Goal: Feedback & Contribution: Leave review/rating

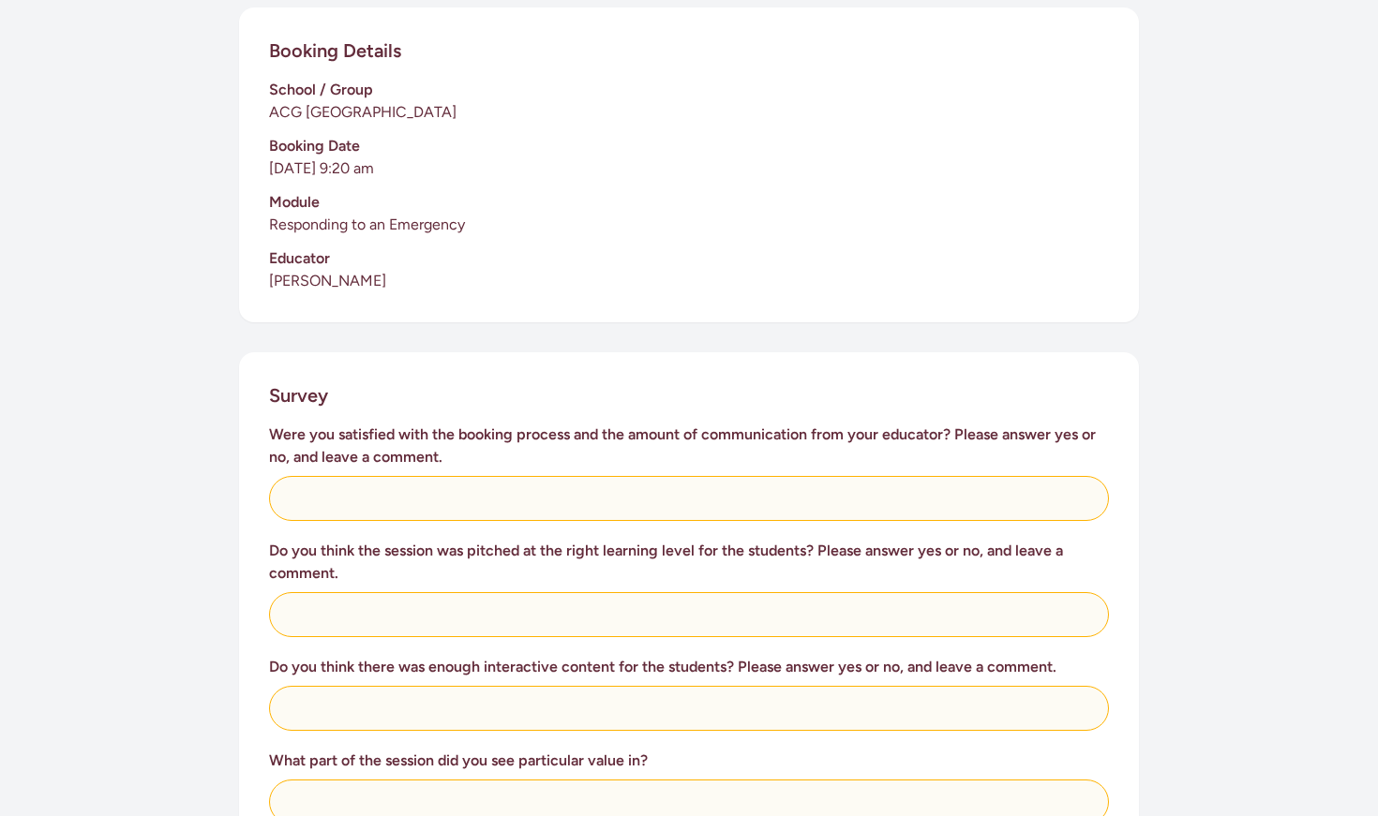
scroll to position [436, 0]
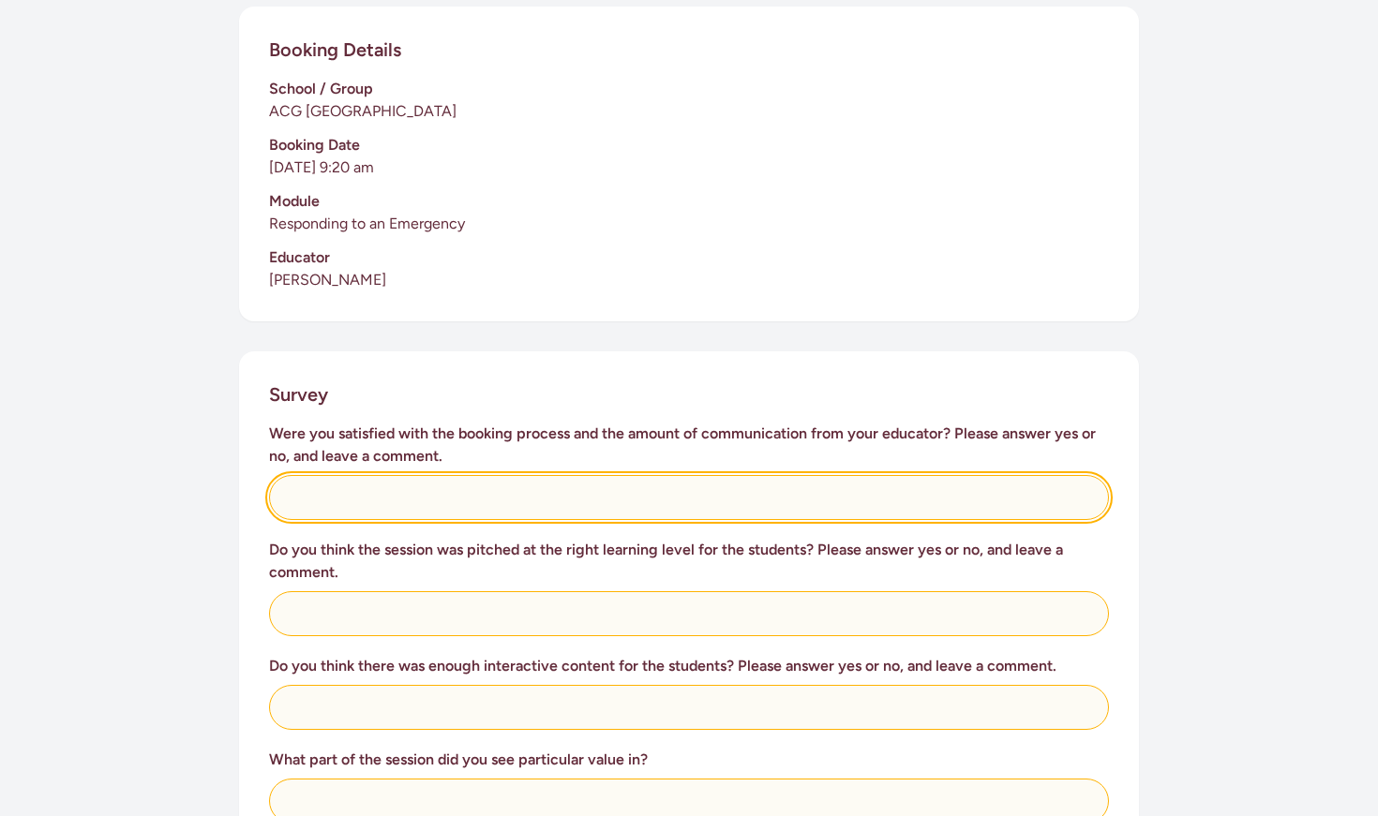
click at [372, 475] on input "text" at bounding box center [689, 497] width 840 height 45
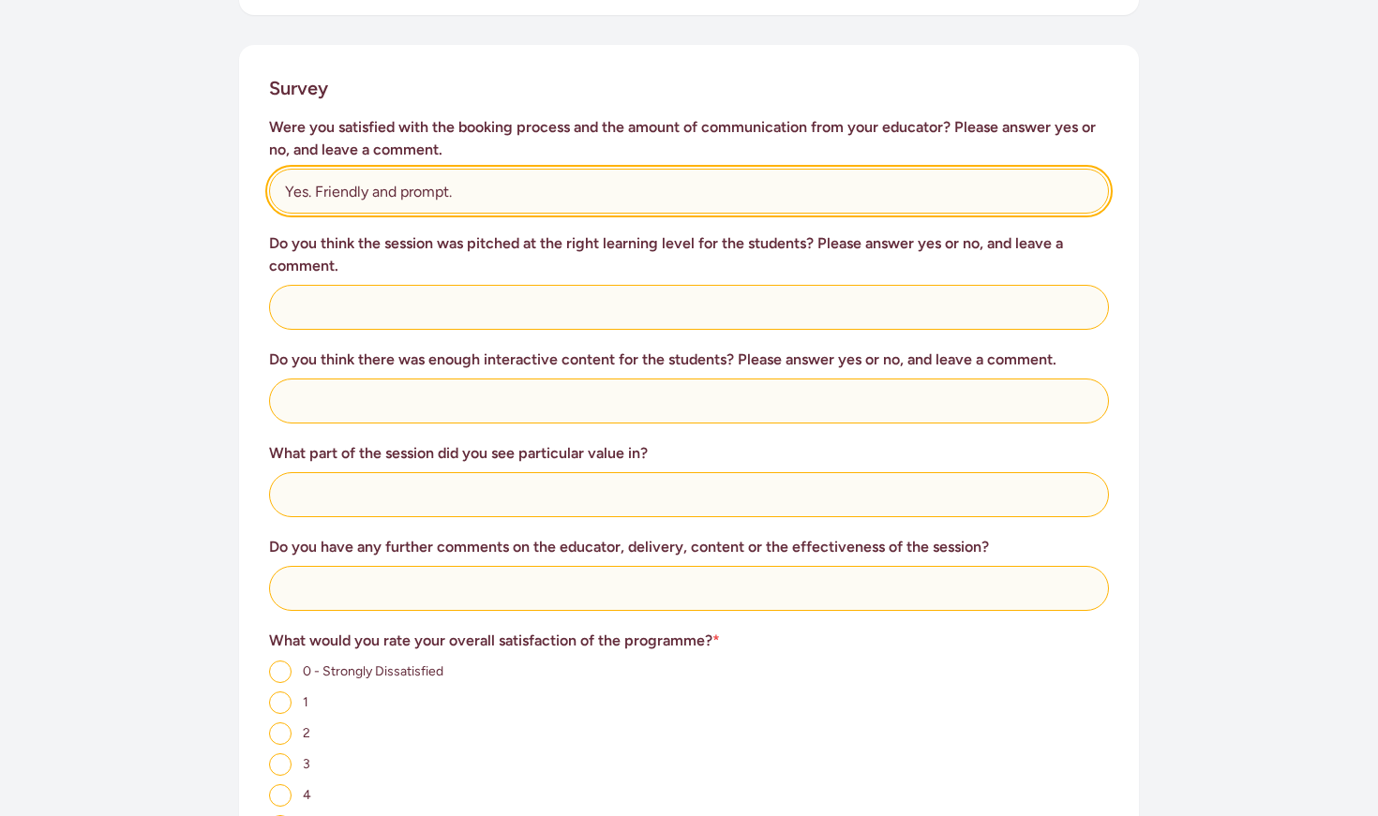
scroll to position [745, 0]
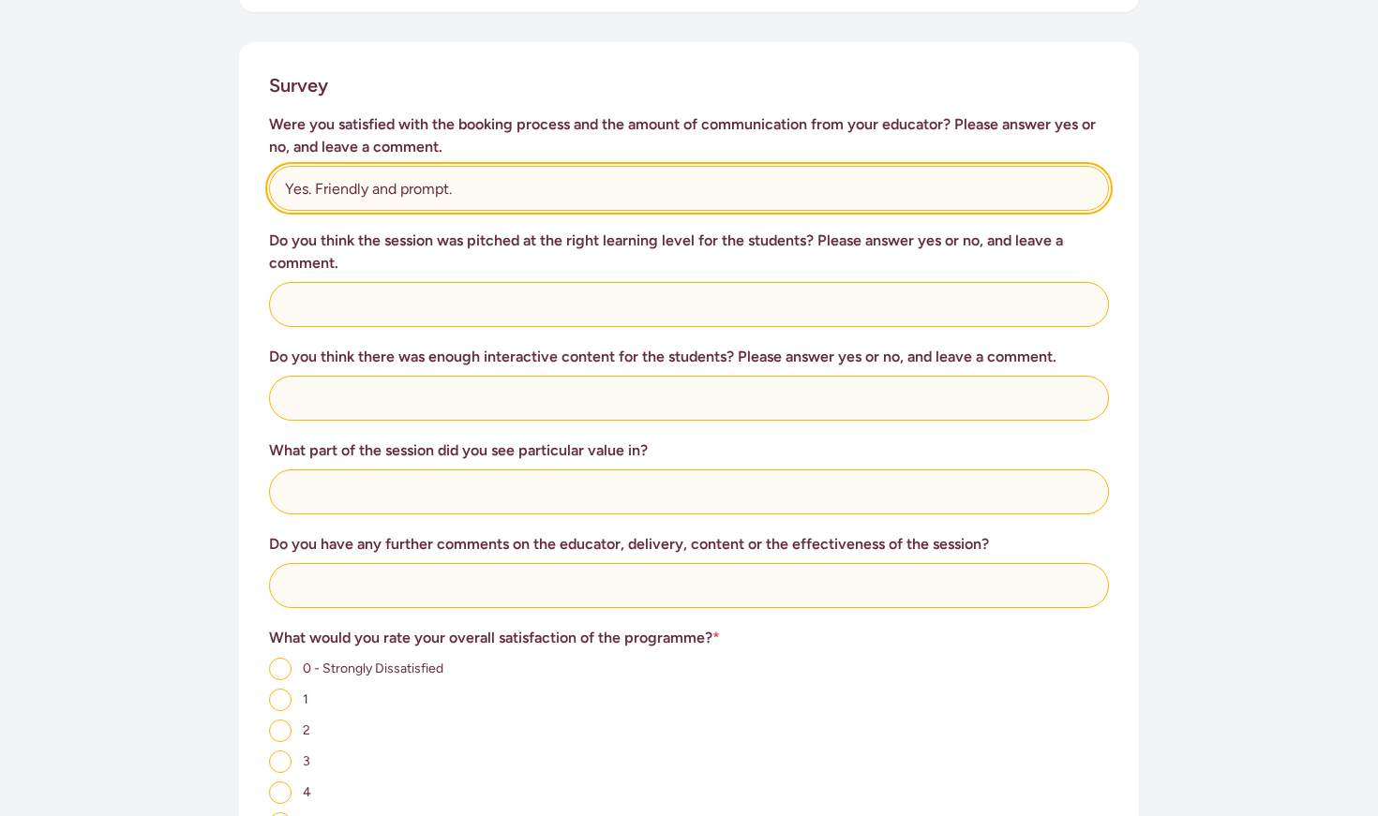
type input "Yes. Friendly and prompt."
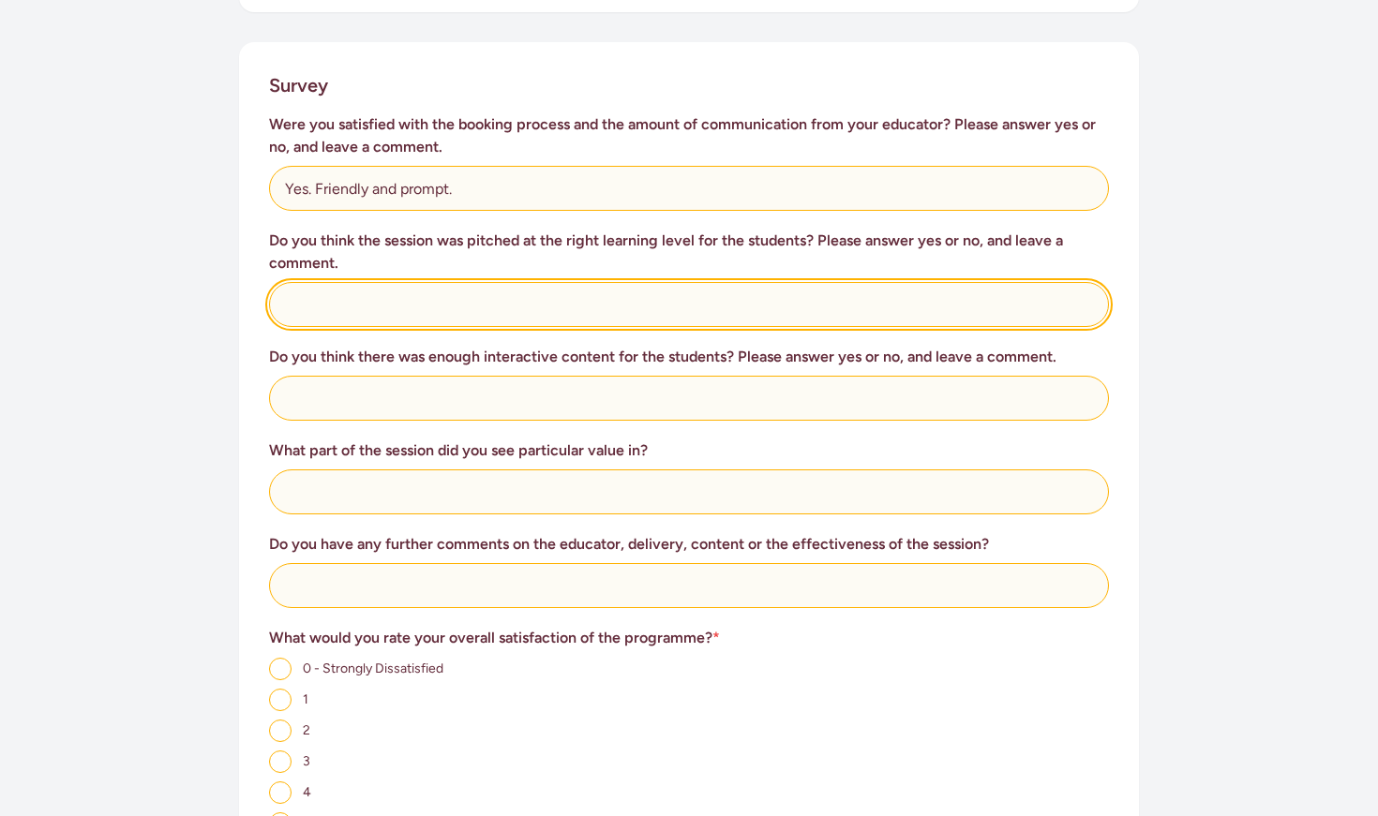
click at [391, 286] on input "text" at bounding box center [689, 304] width 840 height 45
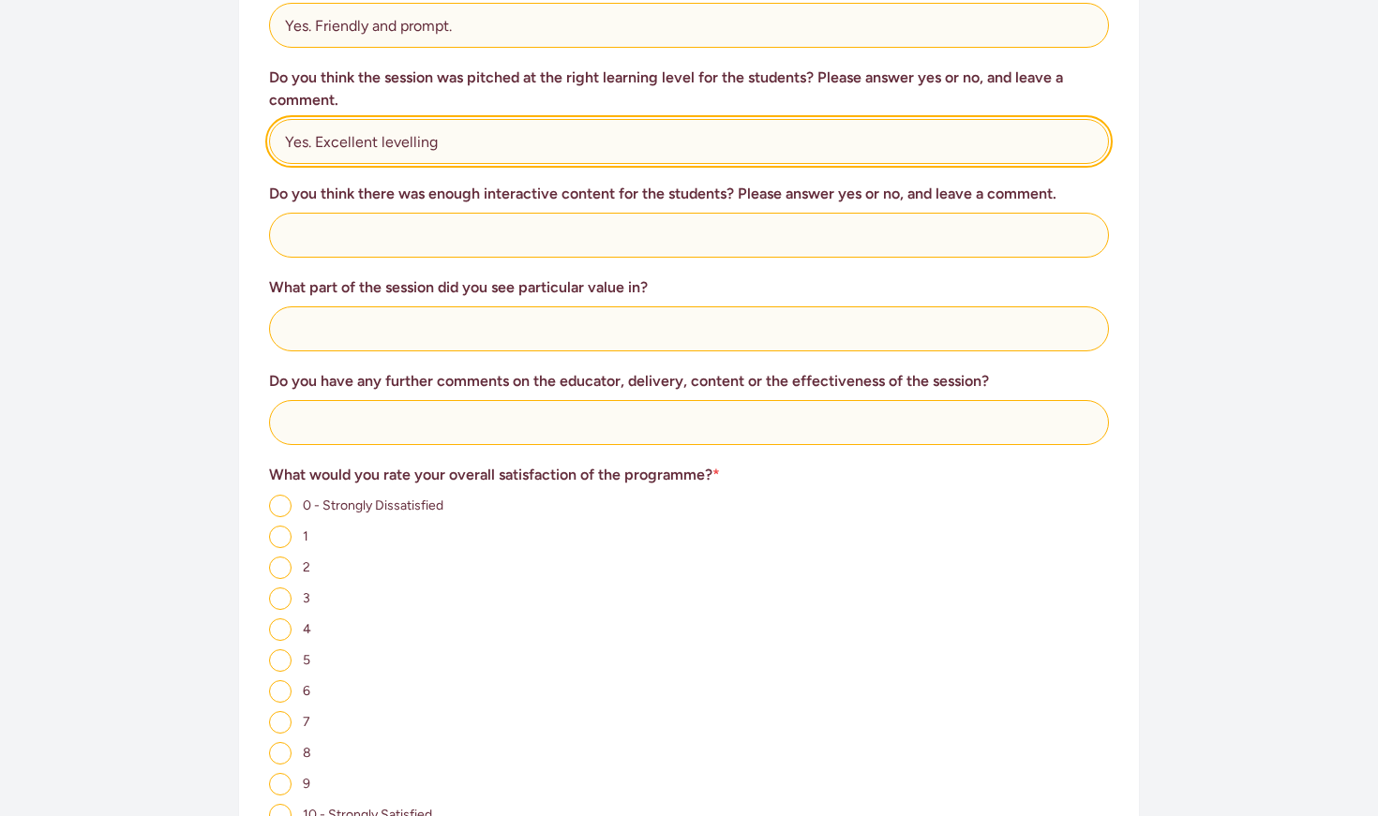
scroll to position [910, 0]
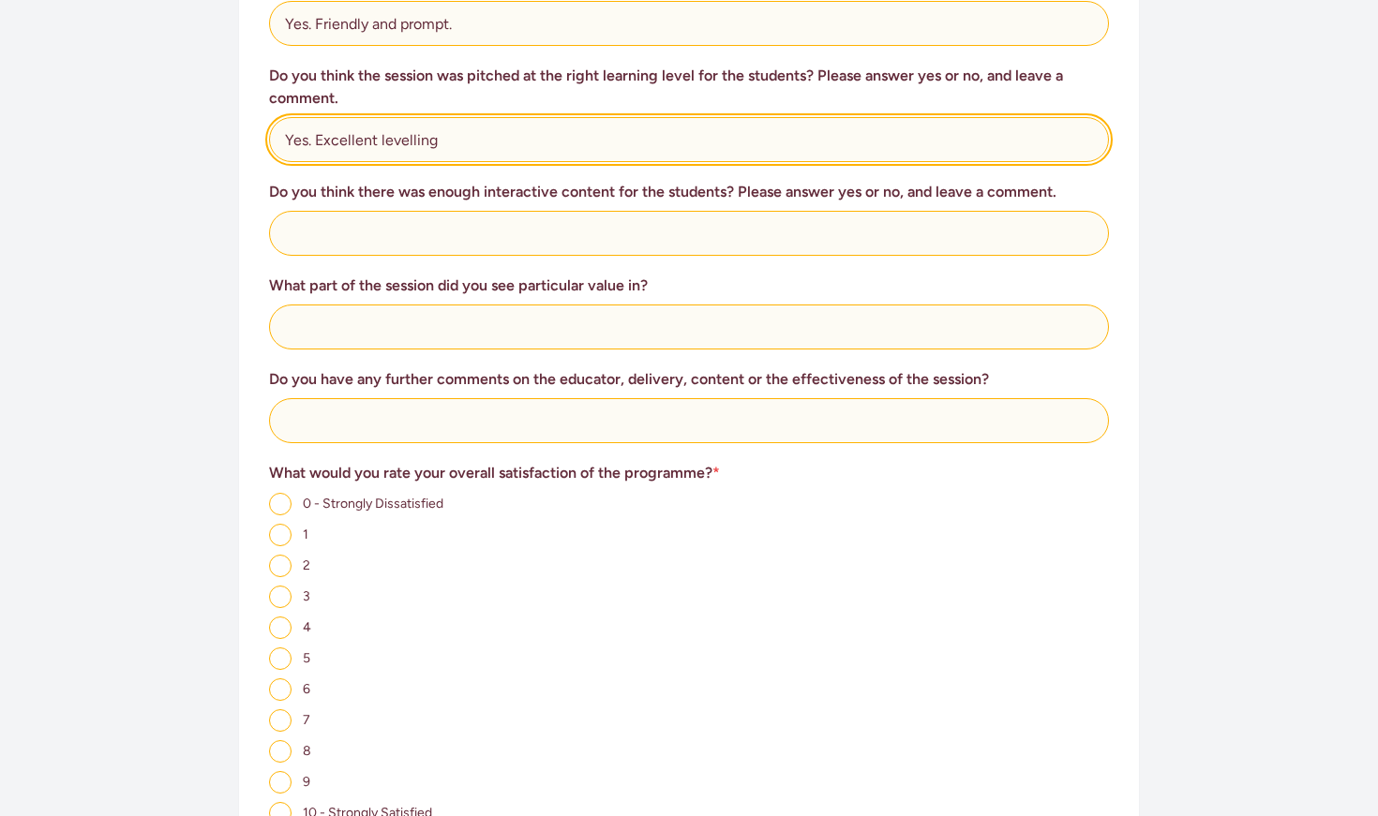
type input "Yes. Excellent levelling"
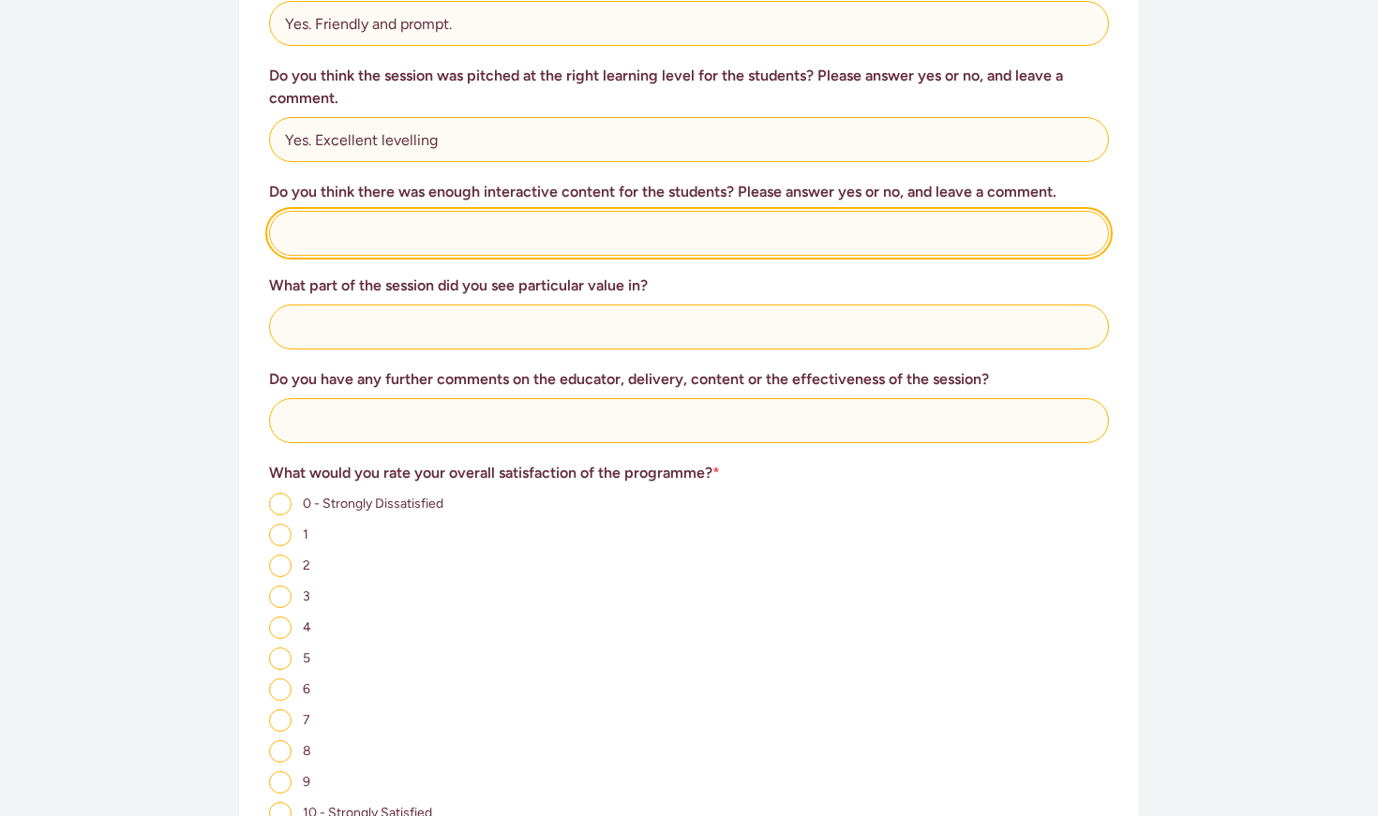
click at [386, 216] on input "text" at bounding box center [689, 233] width 840 height 45
drag, startPoint x: 315, startPoint y: 212, endPoint x: 363, endPoint y: 213, distance: 47.8
click at [363, 213] on input "Yes. Perfect interactive content." at bounding box center [689, 233] width 840 height 45
type input "Yes. Appropriate interactive content."
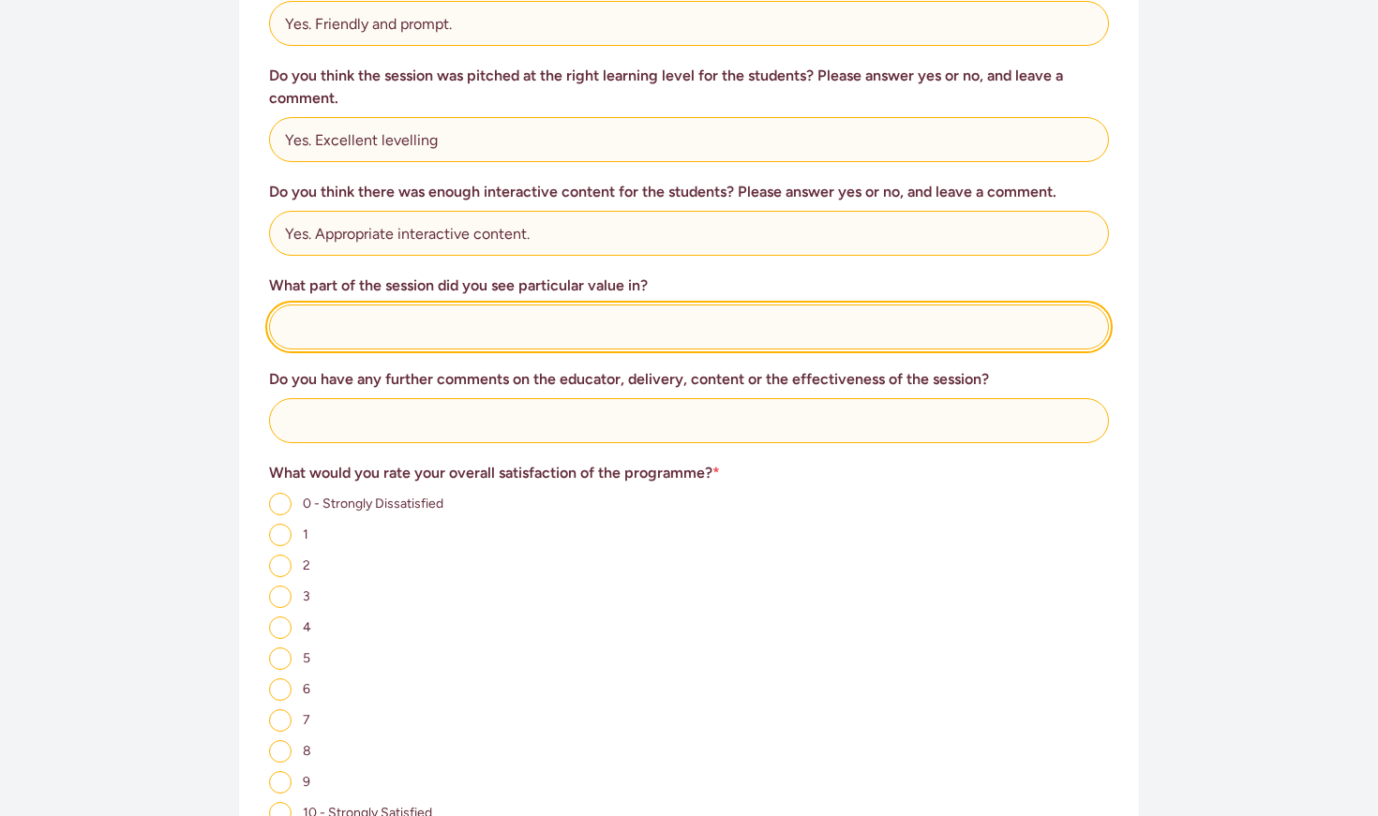
click at [384, 305] on input "text" at bounding box center [689, 327] width 840 height 45
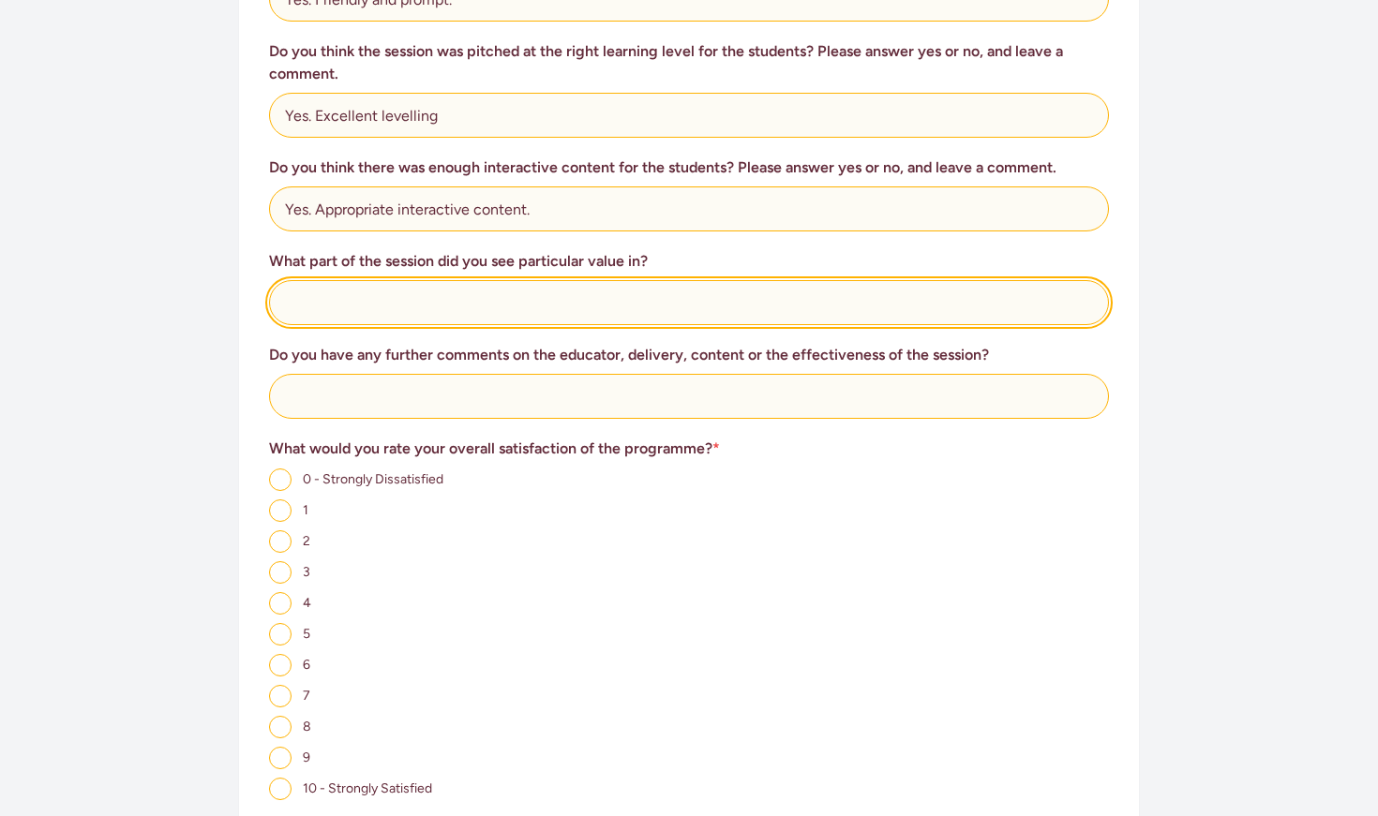
scroll to position [939, 0]
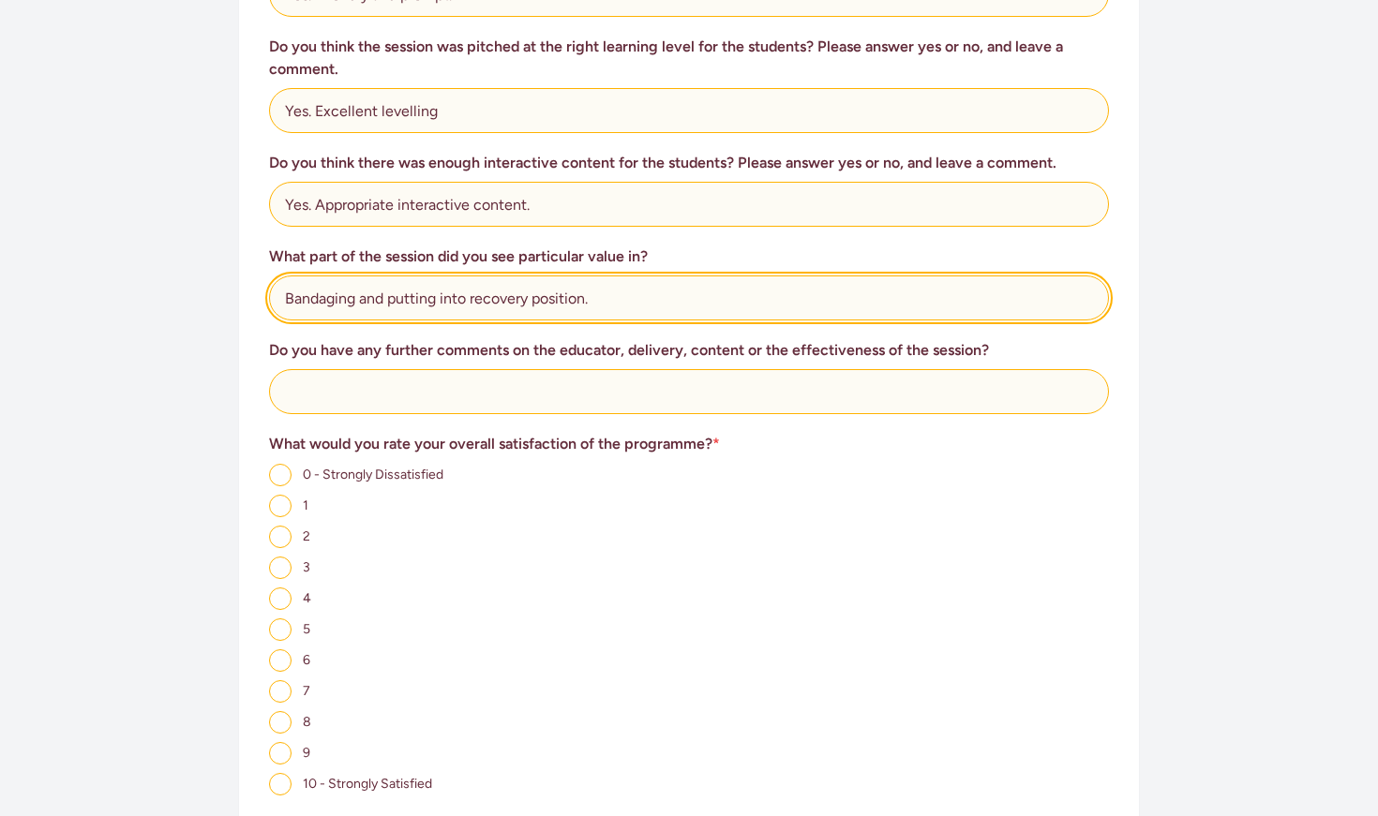
click at [349, 276] on input "Bandaging and putting into recovery position." at bounding box center [689, 298] width 840 height 45
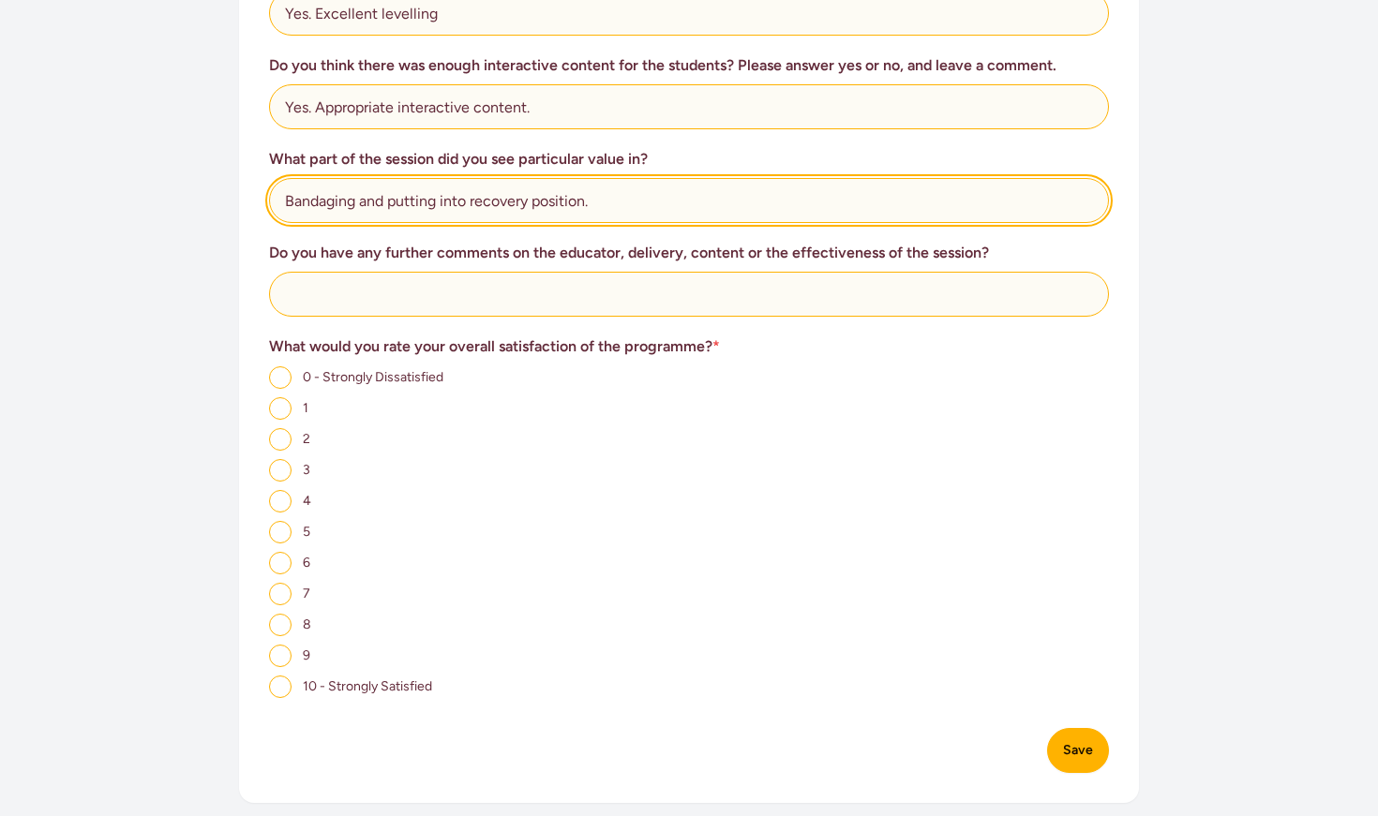
scroll to position [1038, 0]
type input "Bandaging and putting into recovery position."
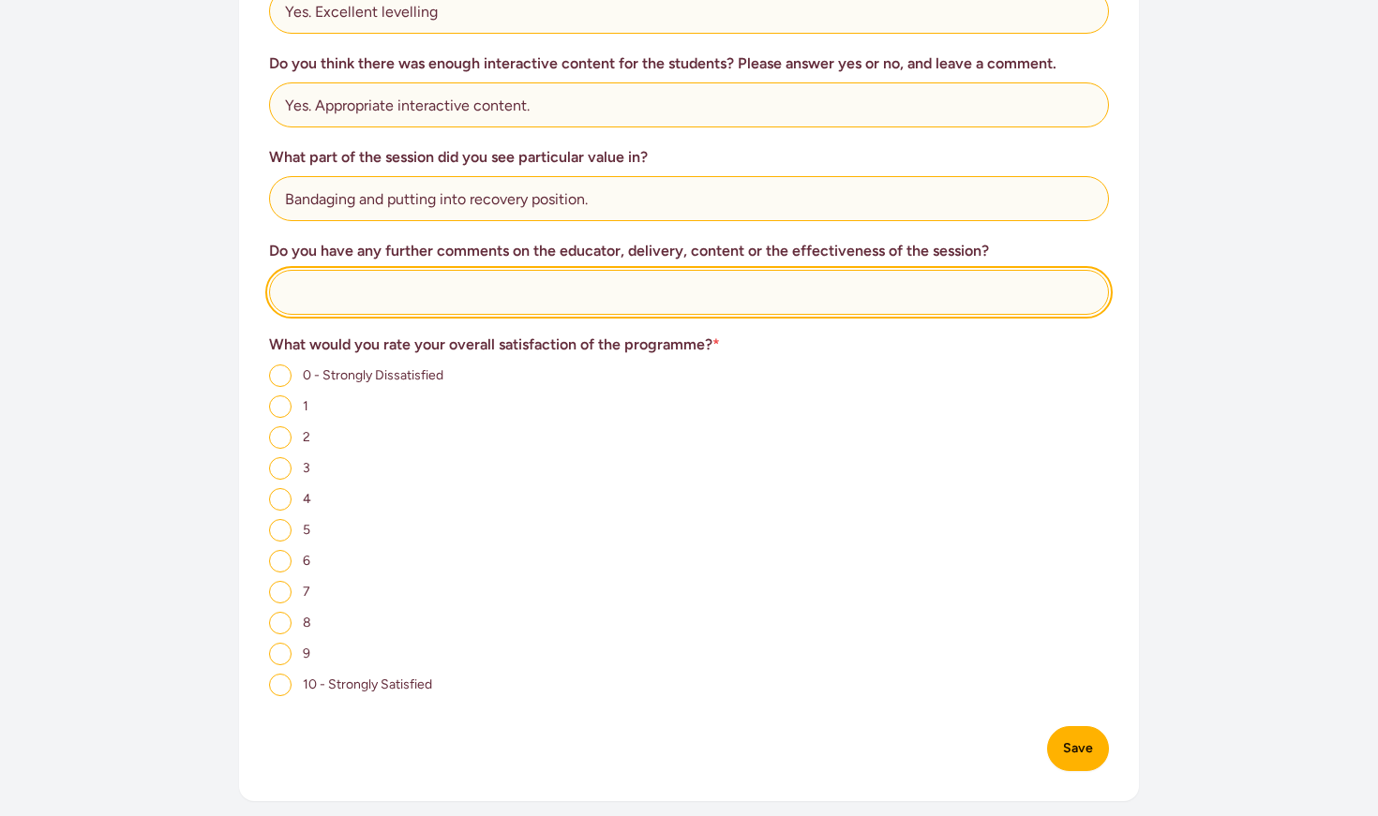
click at [388, 270] on input "text" at bounding box center [689, 292] width 840 height 45
click at [291, 271] on input "Educator, [PERSON_NAME], was" at bounding box center [689, 292] width 840 height 45
drag, startPoint x: 284, startPoint y: 267, endPoint x: 371, endPoint y: 271, distance: 87.2
click at [371, 271] on input "The studentsducator, [PERSON_NAME], was" at bounding box center [689, 292] width 840 height 45
click at [290, 271] on input "the educator, [PERSON_NAME], was" at bounding box center [689, 292] width 840 height 45
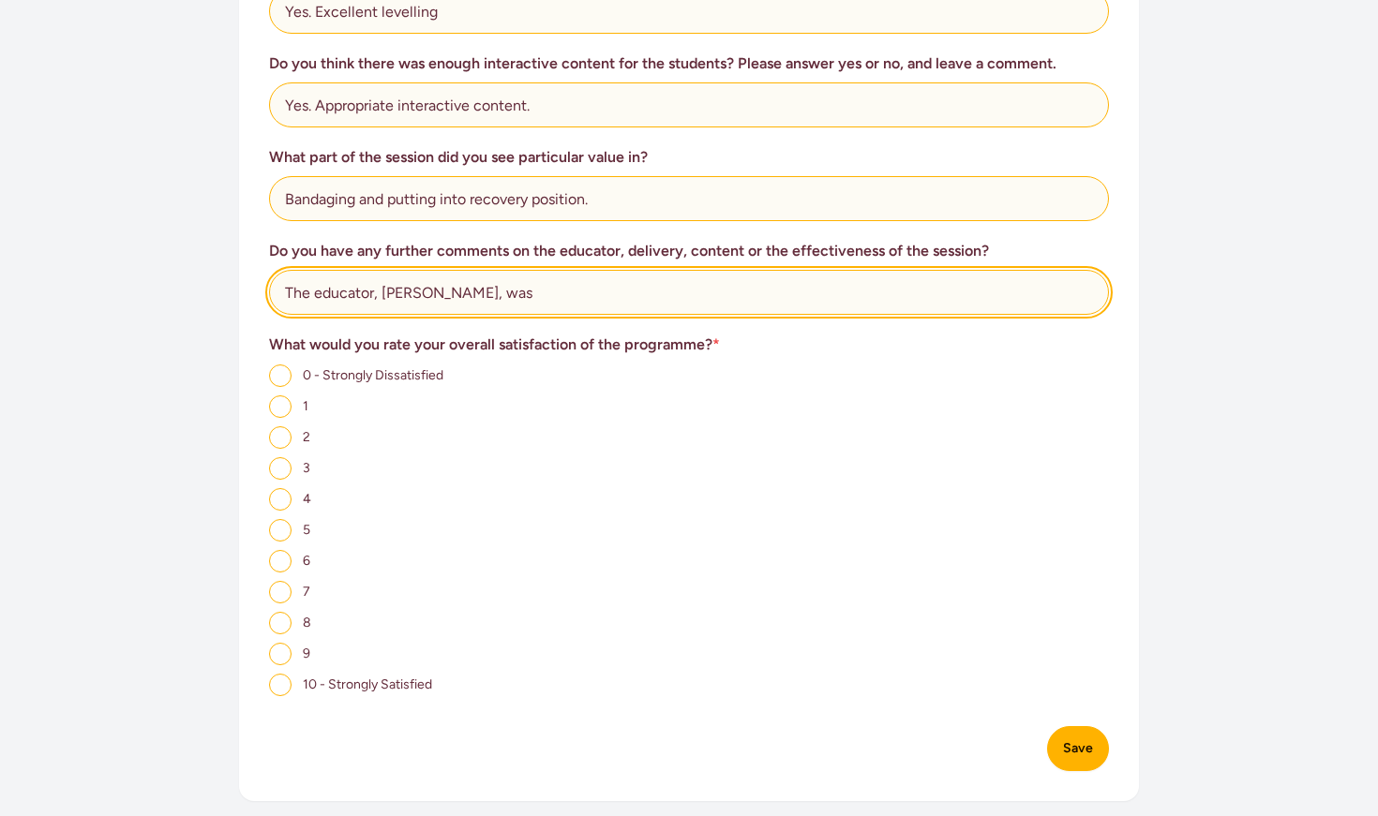
drag, startPoint x: 473, startPoint y: 274, endPoint x: 443, endPoint y: 273, distance: 30.0
click at [443, 273] on input "The educator, [PERSON_NAME], was" at bounding box center [689, 292] width 840 height 45
type input "The educator, [PERSON_NAME], connected with the students well. Very friendly an…"
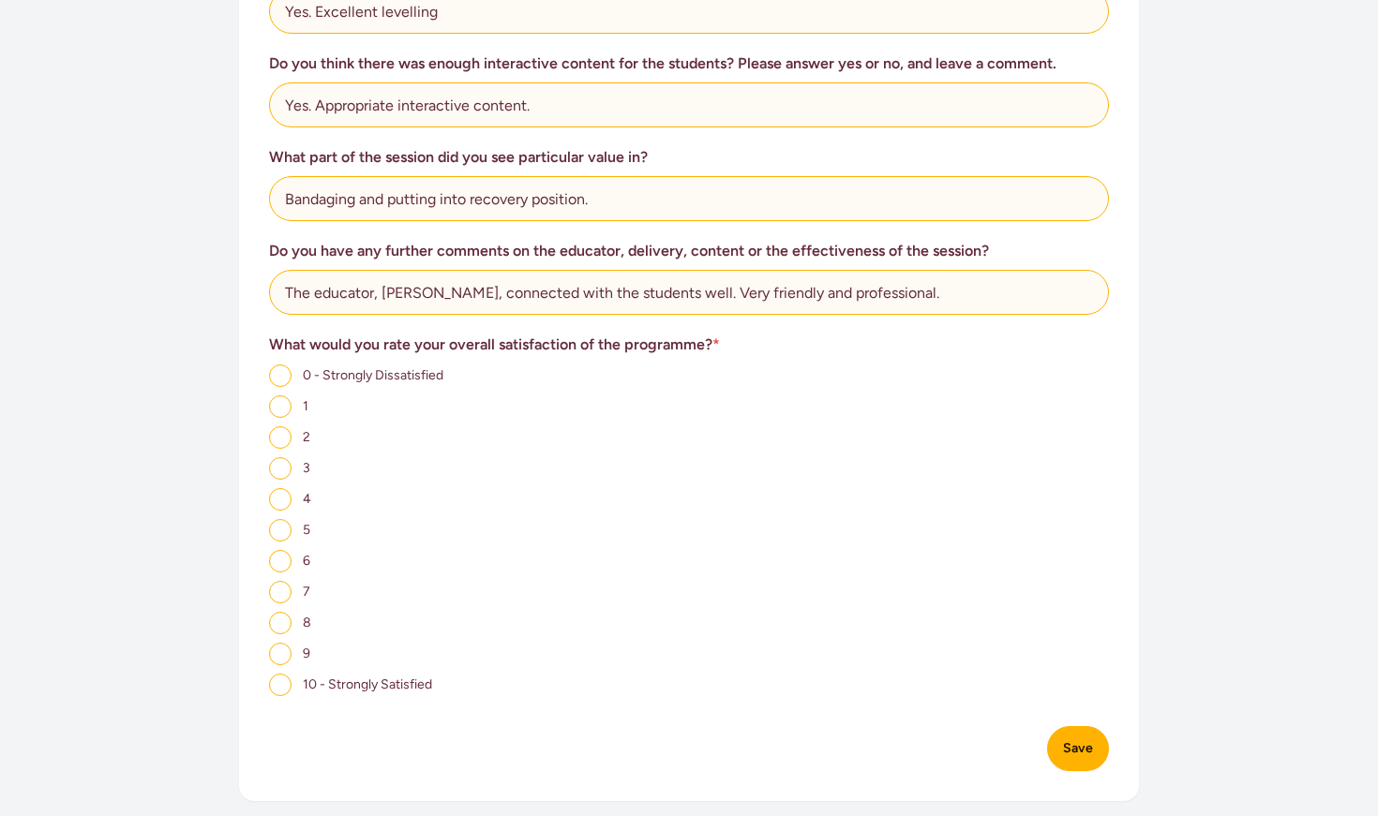
click at [282, 674] on input "10 - Strongly Satisfied" at bounding box center [280, 685] width 22 height 22
radio input "true"
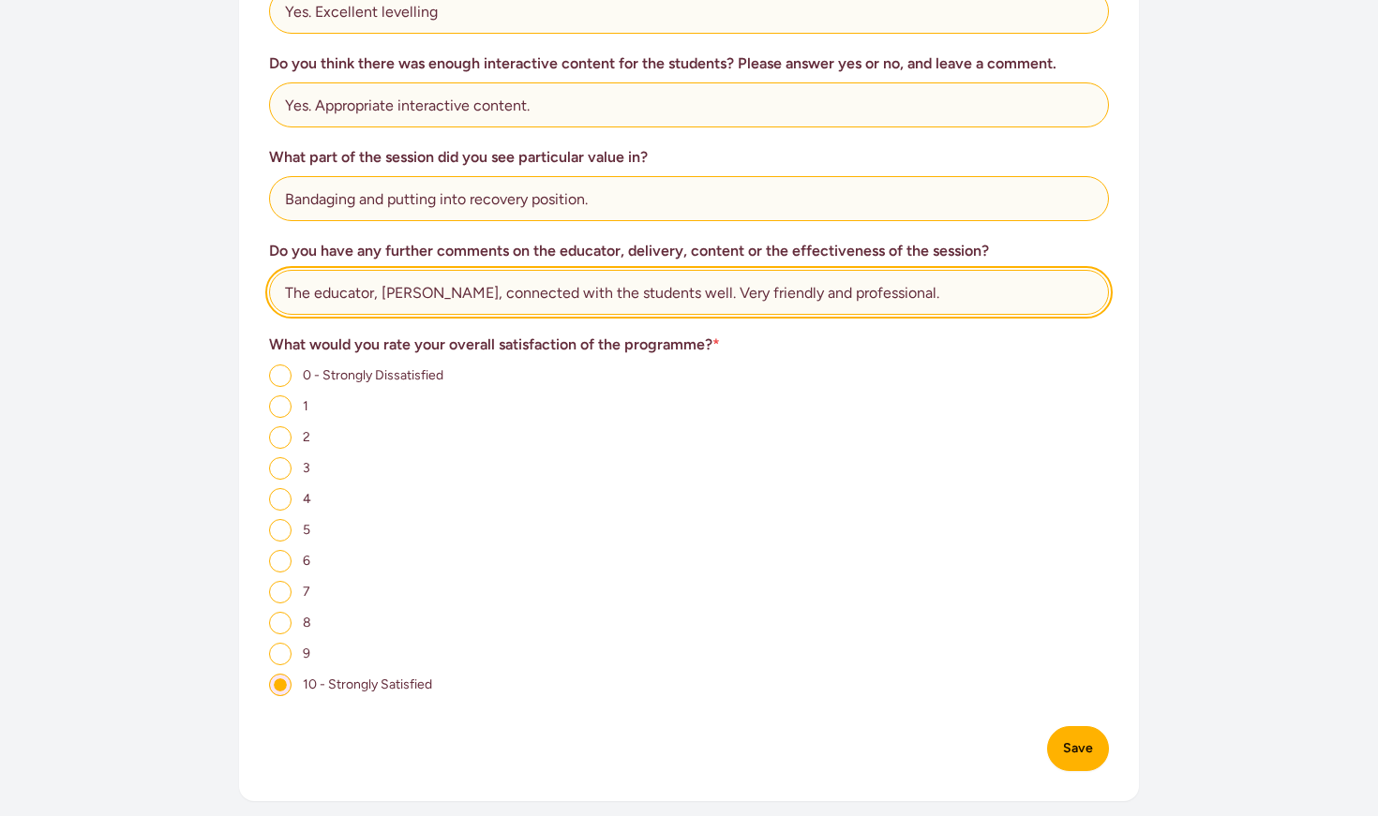
drag, startPoint x: 644, startPoint y: 268, endPoint x: 704, endPoint y: 276, distance: 60.6
click at [704, 276] on input "The educator, [PERSON_NAME], connected with the students well. Very friendly an…" at bounding box center [689, 292] width 840 height 45
click at [834, 270] on input "The educator, [PERSON_NAME], connected with the students in a friendly and prof…" at bounding box center [689, 292] width 840 height 45
drag, startPoint x: 858, startPoint y: 271, endPoint x: 1094, endPoint y: 276, distance: 236.2
click at [1094, 276] on input "The educator, [PERSON_NAME], connected with the students in a friendly and prof…" at bounding box center [689, 292] width 840 height 45
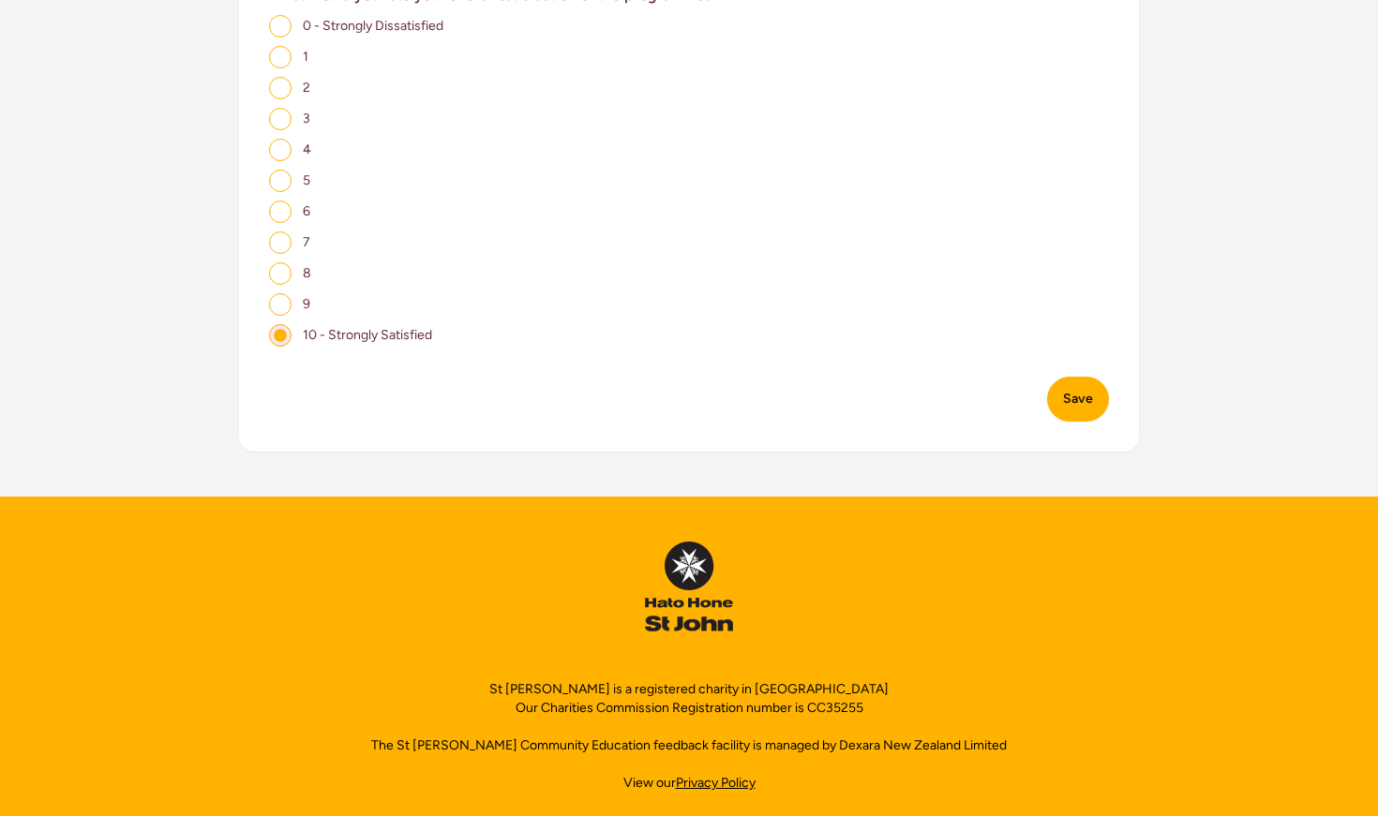
scroll to position [1387, 0]
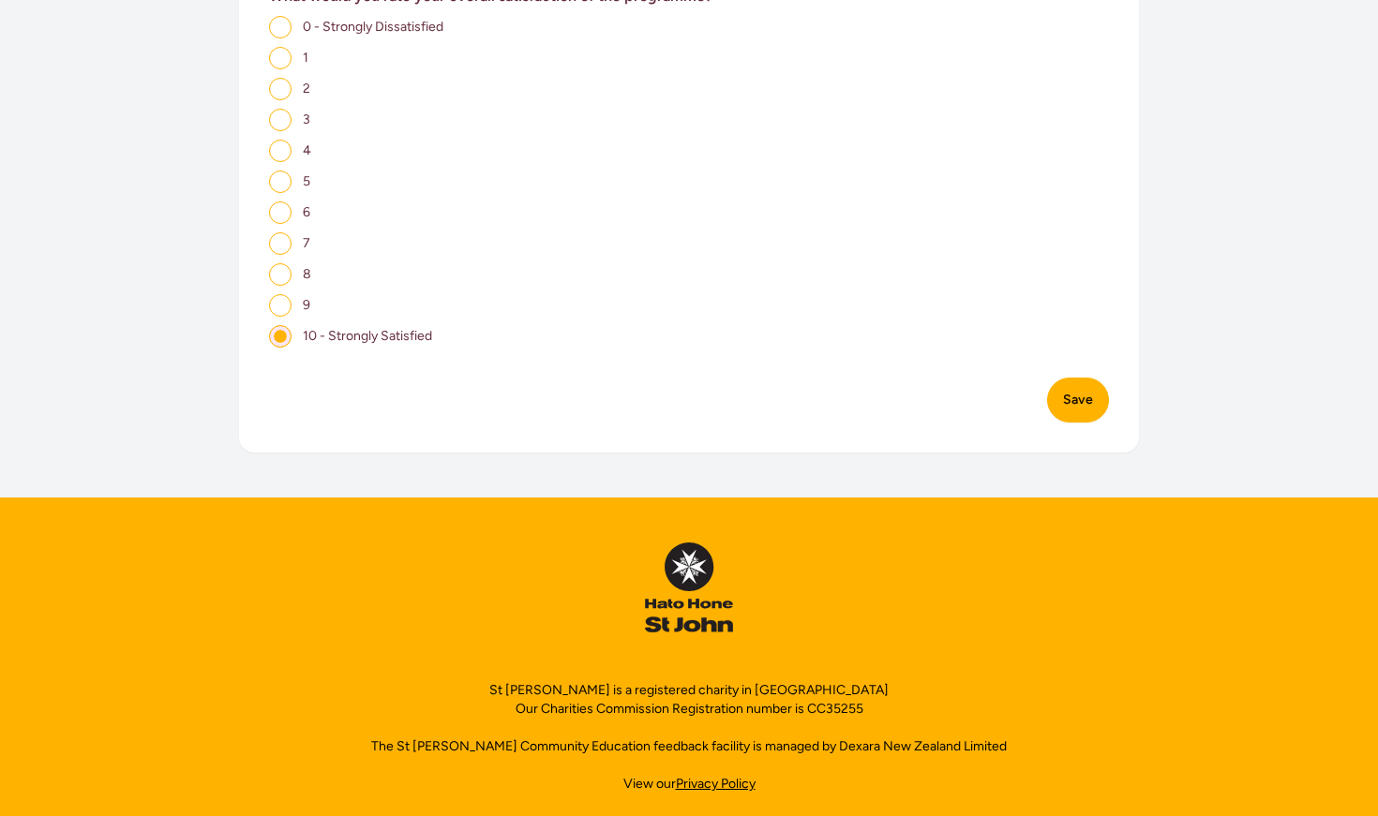
type input "The educator, [PERSON_NAME], connected with the students in a friendly and prof…"
click at [1086, 378] on button "Save" at bounding box center [1078, 400] width 62 height 45
